Goal: Task Accomplishment & Management: Use online tool/utility

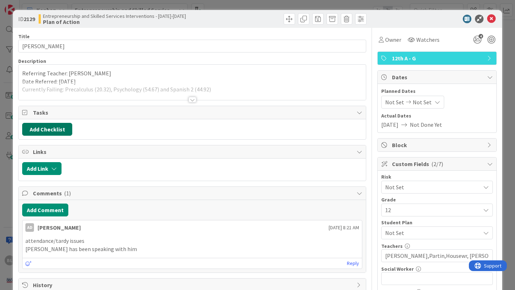
click at [50, 128] on button "Add Checklist" at bounding box center [47, 129] width 50 height 13
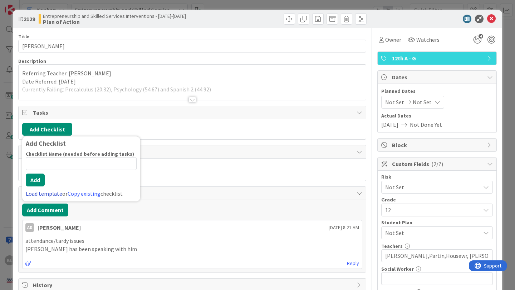
click at [40, 194] on link "Load template" at bounding box center [44, 193] width 36 height 7
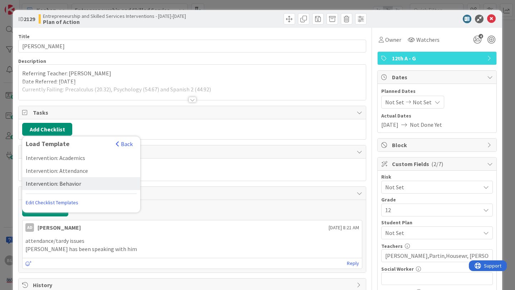
click at [70, 183] on div "Intervention: Behavior" at bounding box center [81, 183] width 118 height 13
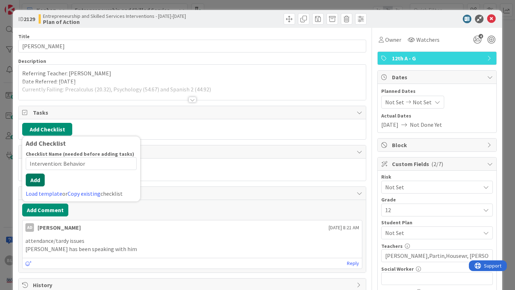
click at [36, 188] on div "Checklist Name (needed before adding tasks) 22 / 64 Intervention: Behavior Add …" at bounding box center [81, 174] width 111 height 47
click at [34, 180] on button "Add" at bounding box center [35, 180] width 19 height 13
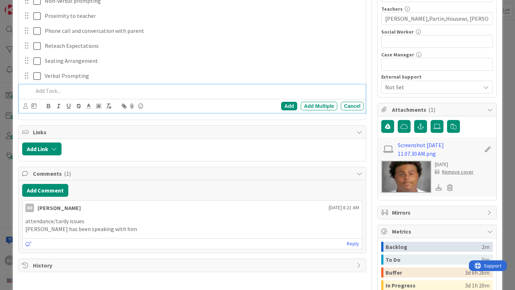
scroll to position [237, 0]
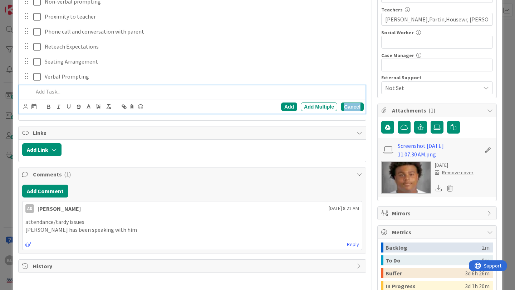
click at [352, 106] on div "Cancel" at bounding box center [352, 107] width 23 height 9
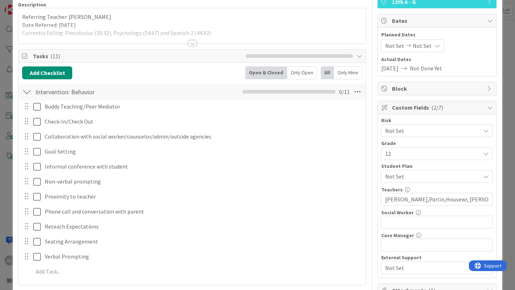
scroll to position [50, 0]
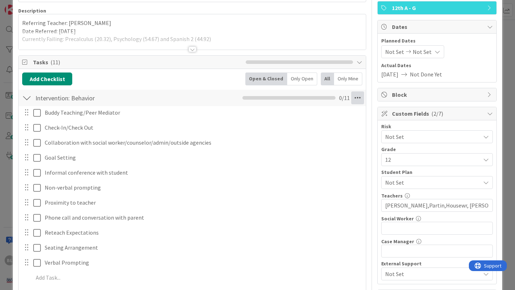
click at [360, 97] on icon at bounding box center [357, 98] width 13 height 13
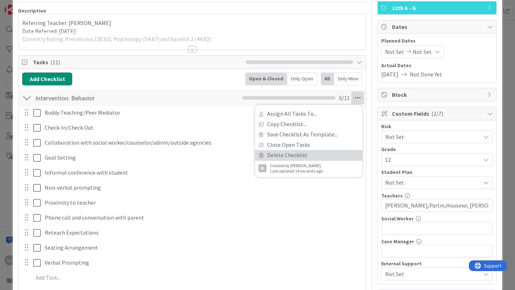
click at [283, 156] on link "Delete Checklist" at bounding box center [308, 155] width 107 height 10
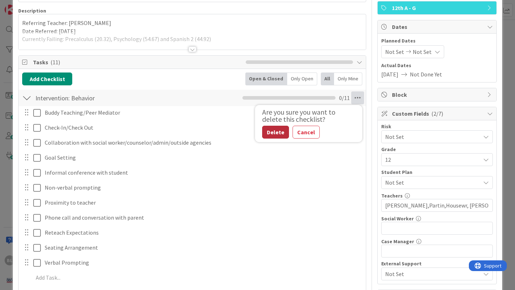
click at [271, 136] on button "Delete" at bounding box center [275, 132] width 27 height 13
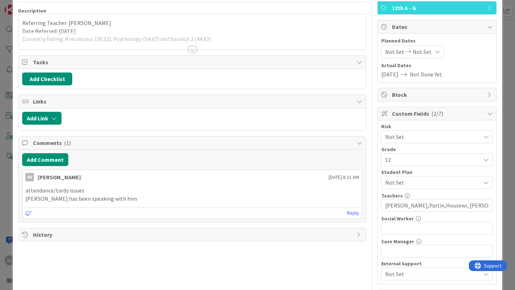
scroll to position [0, 0]
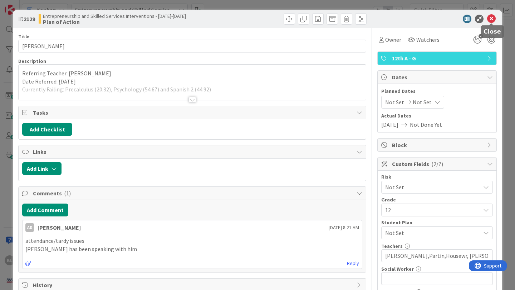
click at [492, 18] on icon at bounding box center [491, 19] width 9 height 9
